Goal: Complete application form

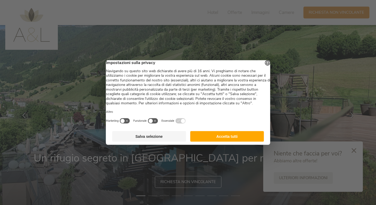
click at [216, 141] on button "Accetta tutti" at bounding box center [227, 136] width 74 height 11
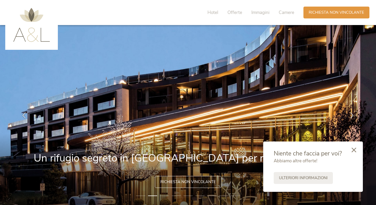
click at [356, 152] on icon at bounding box center [354, 149] width 5 height 5
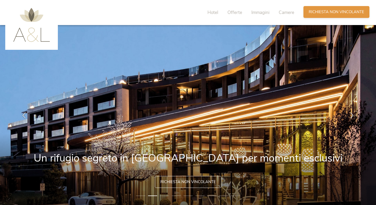
click at [334, 14] on span "Richiesta non vincolante" at bounding box center [336, 12] width 55 height 6
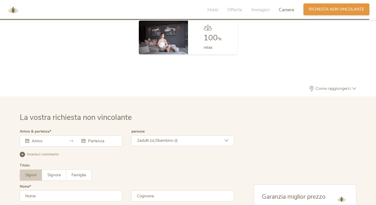
scroll to position [1570, 0]
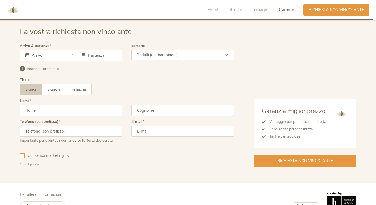
click at [26, 55] on icon at bounding box center [27, 55] width 4 height 4
click at [70, 56] on icon at bounding box center [71, 55] width 4 height 4
click at [29, 55] on icon at bounding box center [27, 55] width 4 height 4
click at [28, 55] on icon at bounding box center [27, 55] width 4 height 4
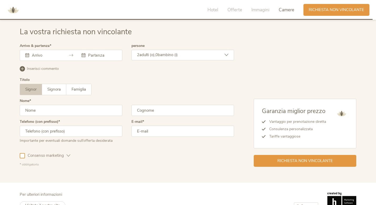
click at [27, 44] on label "Arrivo & partenza" at bounding box center [36, 46] width 32 height 4
click at [26, 58] on div at bounding box center [71, 55] width 103 height 11
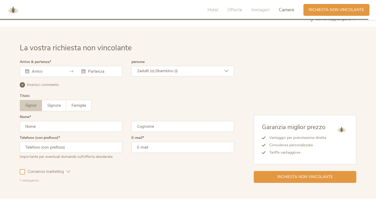
scroll to position [1553, 0]
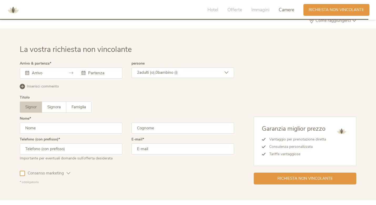
click at [228, 73] on icon at bounding box center [227, 72] width 4 height 4
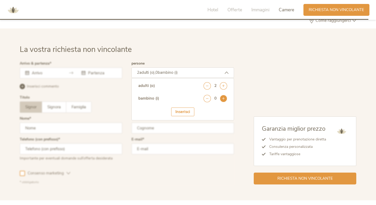
click at [222, 99] on icon at bounding box center [223, 98] width 7 height 7
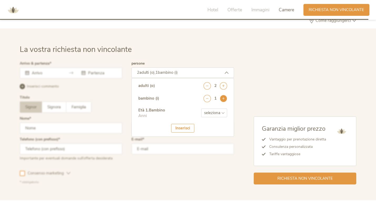
click at [222, 99] on icon at bounding box center [223, 98] width 7 height 7
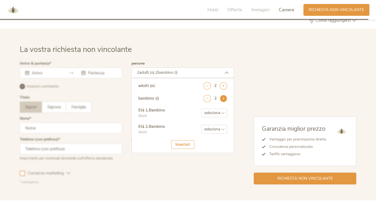
click at [222, 99] on icon at bounding box center [223, 98] width 7 height 7
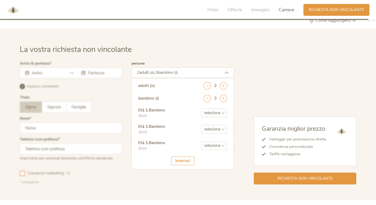
click at [222, 110] on select "seleziona 0 1 2 3 4 5 6 7 8 9 10 11 12 13 14 15 16 17" at bounding box center [214, 112] width 26 height 9
select select "2"
click at [222, 129] on select "seleziona 0 1 2 3 4 5 6 7 8 9 10 11 12 13 14 15 16 17" at bounding box center [214, 129] width 26 height 9
select select "8"
click at [224, 150] on div "Età 3 . Bambino Anni seleziona 0 1 2 3 4 5 6 7 8 9 10 11 12 13 14 15 16 17" at bounding box center [182, 148] width 89 height 16
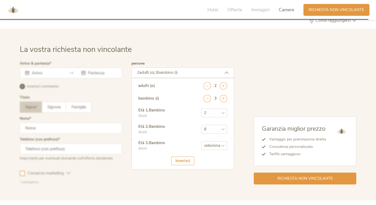
click at [224, 146] on select "seleziona 0 1 2 3 4 5 6 7 8 9 10 11 12 13 14 15 16 17" at bounding box center [214, 145] width 26 height 9
select select "15"
click at [182, 157] on div "Inserisci" at bounding box center [182, 160] width 23 height 9
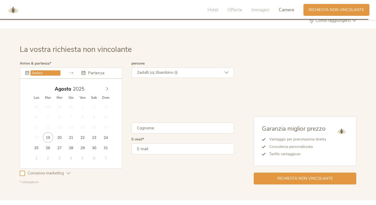
click at [37, 73] on input "text" at bounding box center [46, 72] width 30 height 5
type input "25.08.2025"
type input "30.08.2025"
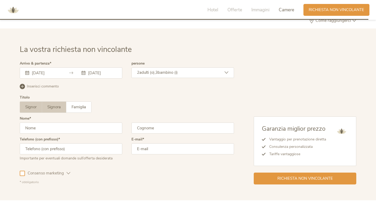
click at [63, 108] on label "Signora" at bounding box center [54, 107] width 24 height 11
click at [56, 125] on input "text" at bounding box center [71, 127] width 103 height 11
type input "Federica"
type input "Sabatino"
click at [38, 151] on input "text" at bounding box center [71, 148] width 103 height 11
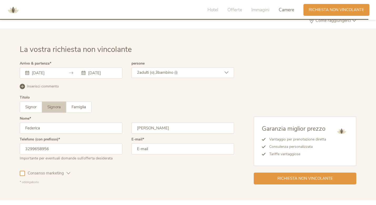
type input "3299658956"
click at [157, 153] on input "email" at bounding box center [183, 148] width 103 height 11
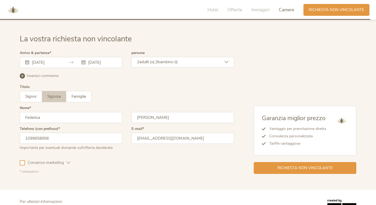
scroll to position [1580, 0]
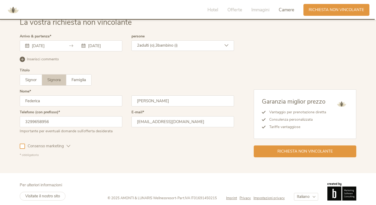
type input "fedesaba.md@gmail.com"
click at [25, 145] on span "Consenso marketing" at bounding box center [46, 146] width 42 height 6
click at [286, 151] on span "Richiesta non vincolante" at bounding box center [304, 151] width 55 height 6
